Goal: Go to known website: Access a specific website the user already knows

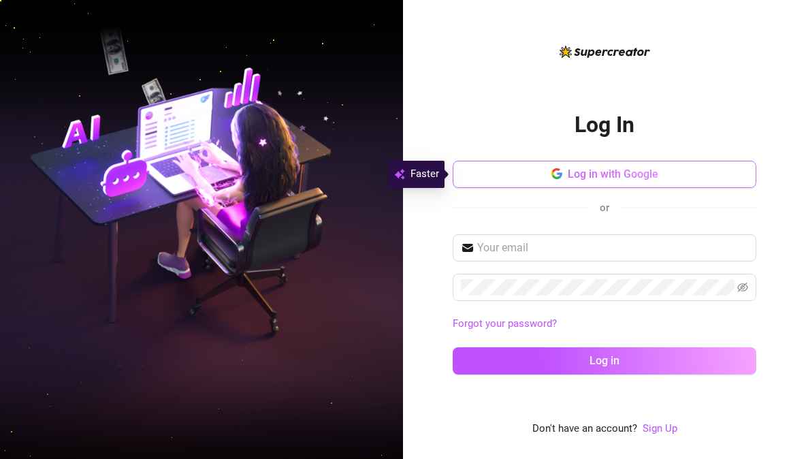
click at [654, 178] on span "Log in with Google" at bounding box center [613, 173] width 91 height 13
